Goal: Task Accomplishment & Management: Use online tool/utility

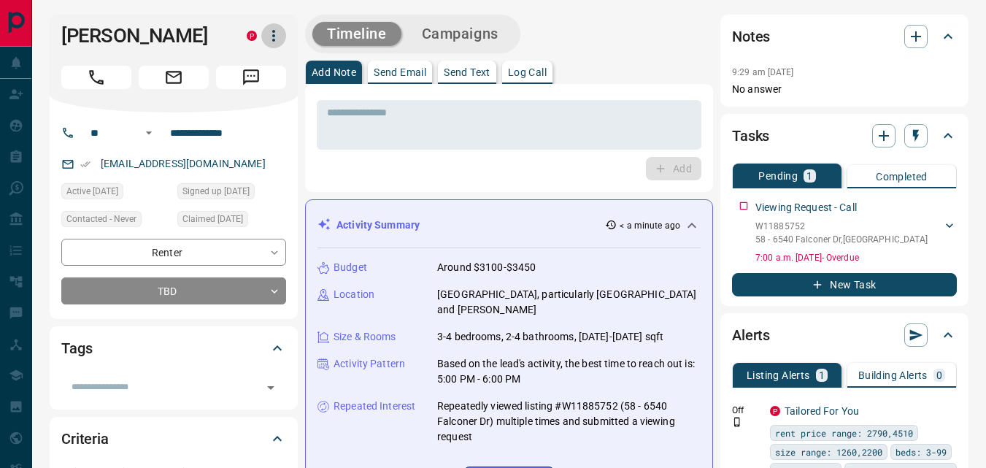
click at [275, 41] on icon "button" at bounding box center [274, 36] width 18 height 18
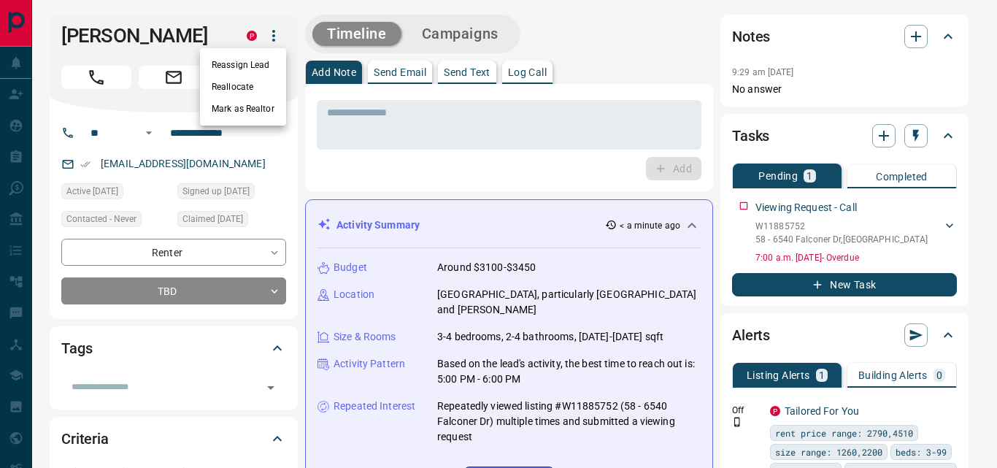
click at [248, 90] on li "Reallocate" at bounding box center [243, 87] width 86 height 22
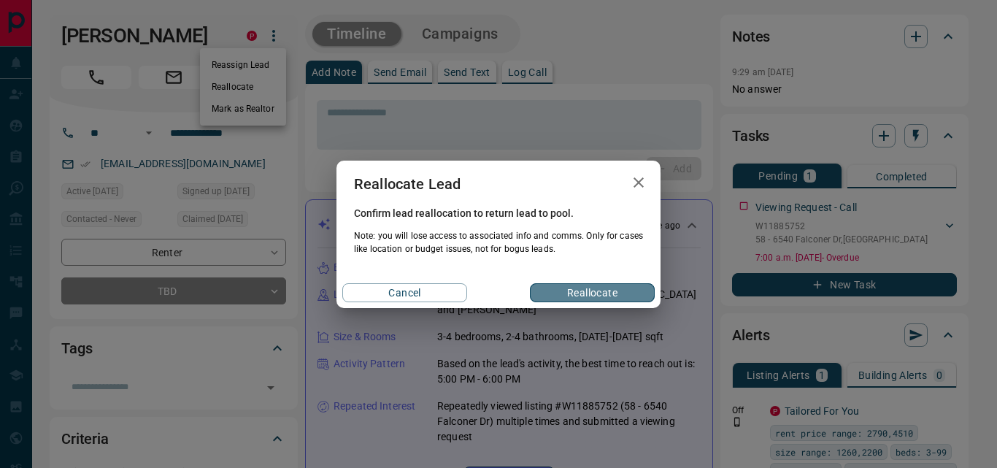
click at [562, 288] on button "Reallocate" at bounding box center [592, 292] width 125 height 19
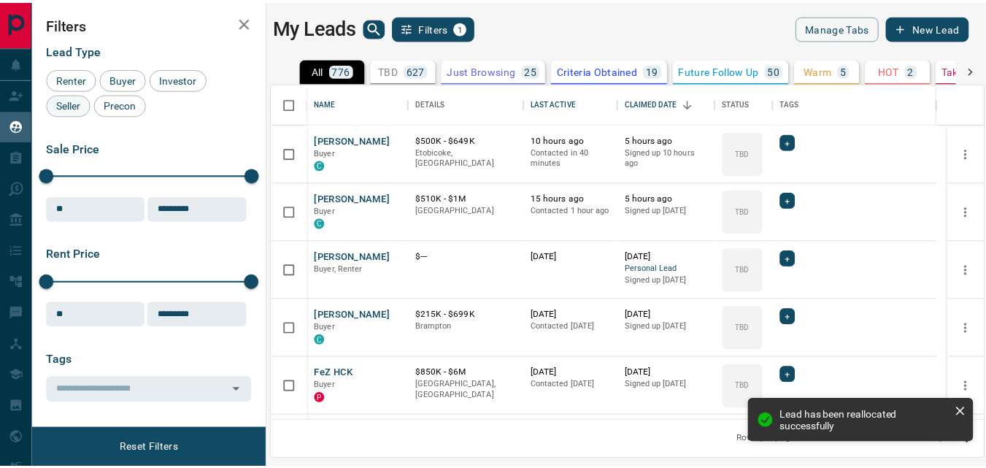
scroll to position [326, 710]
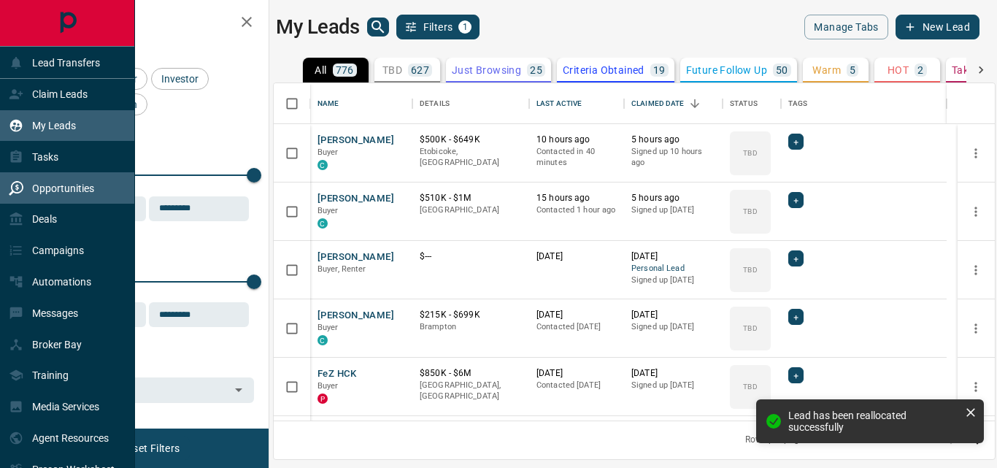
click at [76, 182] on p "Opportunities" at bounding box center [63, 188] width 62 height 12
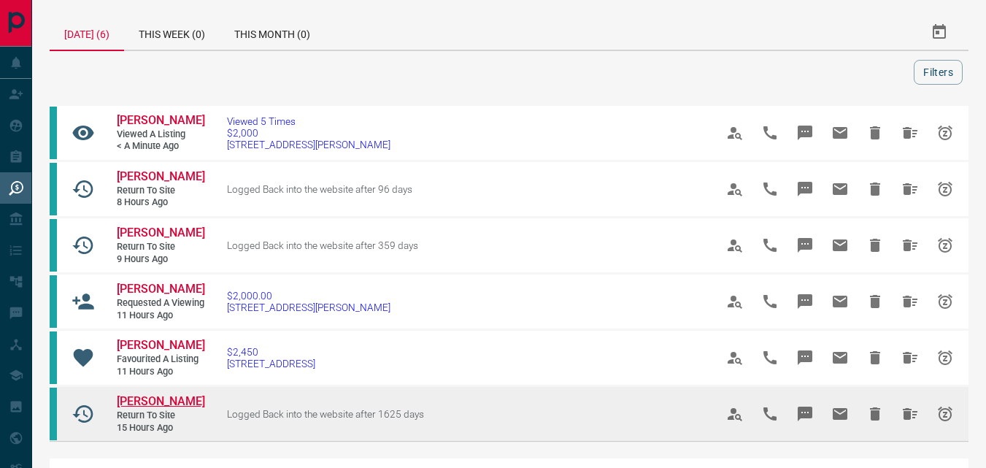
click at [131, 408] on span "[PERSON_NAME]" at bounding box center [161, 401] width 88 height 14
